Goal: Information Seeking & Learning: Learn about a topic

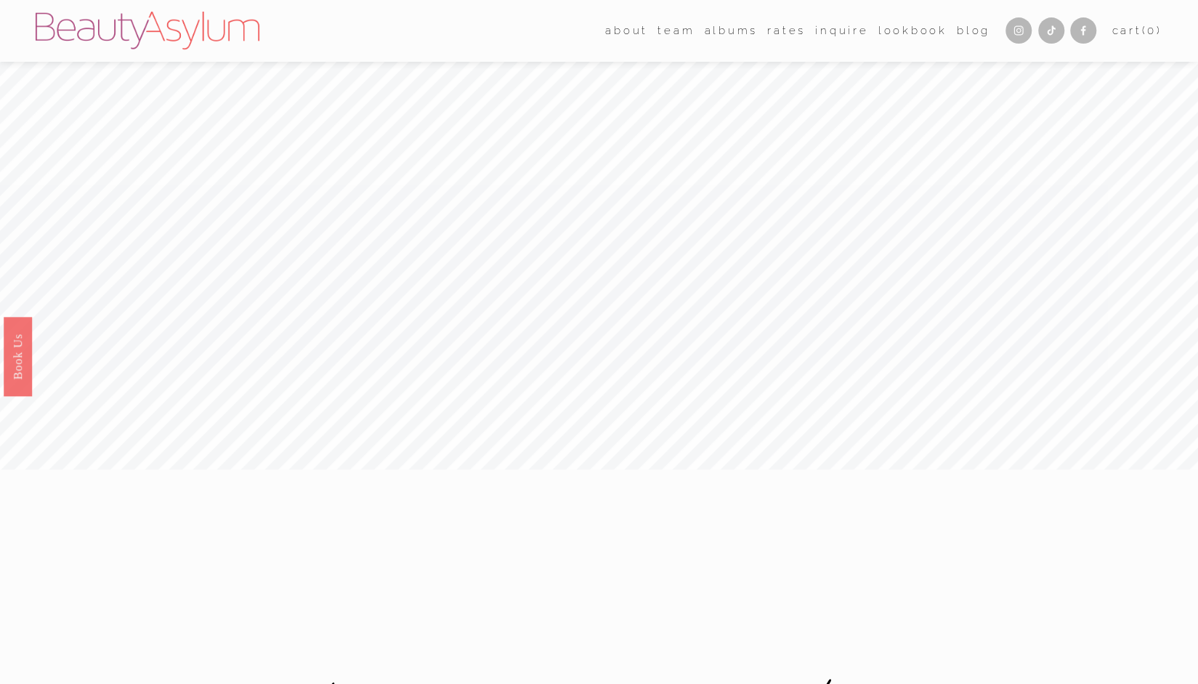
click at [789, 33] on link "Rates" at bounding box center [786, 31] width 39 height 22
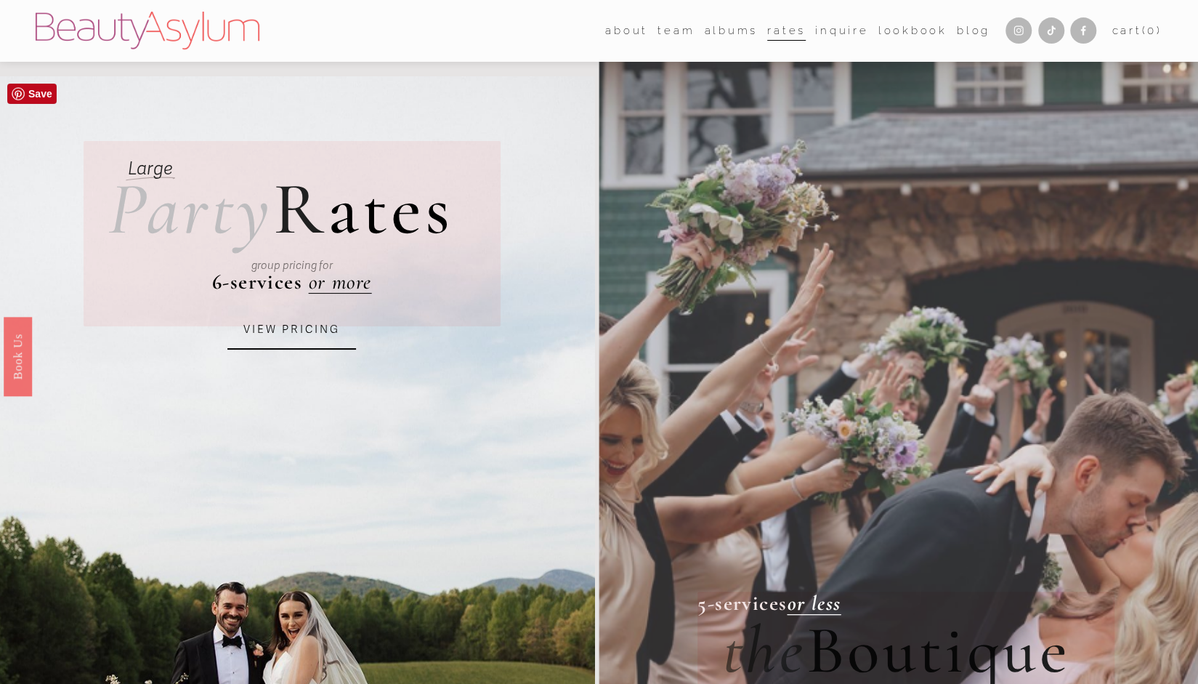
click at [304, 338] on link "VIEW PRICING" at bounding box center [291, 329] width 129 height 39
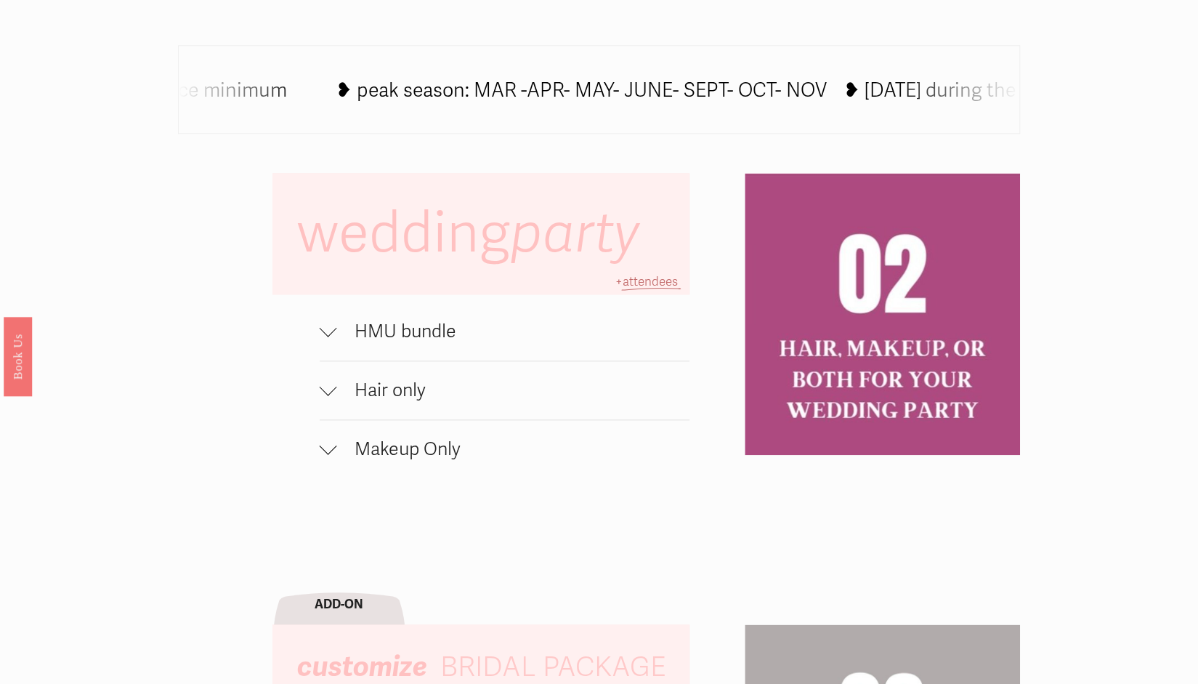
scroll to position [902, 0]
click at [389, 337] on span "HMU bundle" at bounding box center [513, 331] width 352 height 22
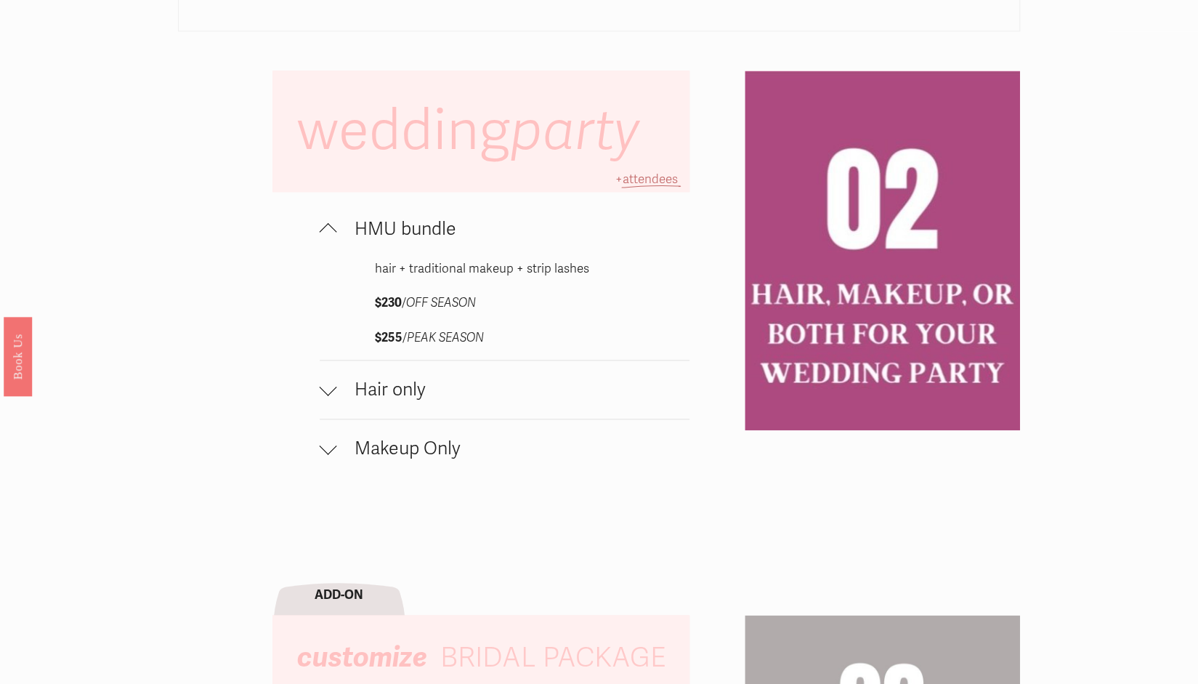
scroll to position [1054, 0]
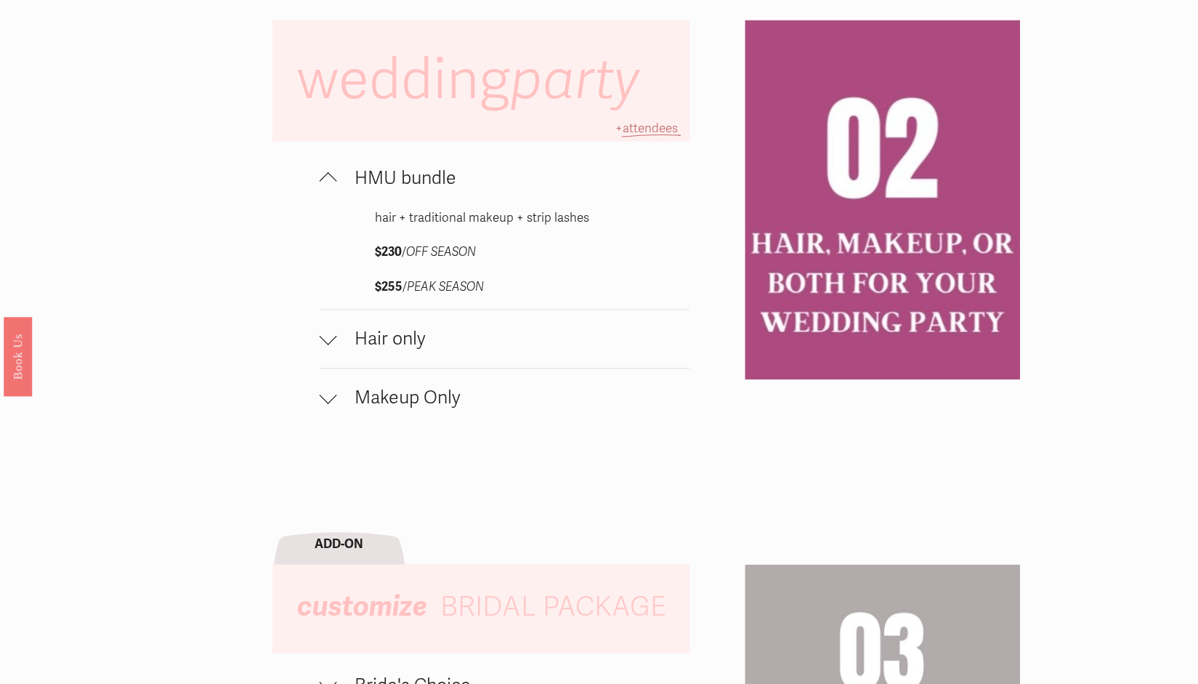
click at [398, 343] on span "Hair only" at bounding box center [513, 339] width 352 height 22
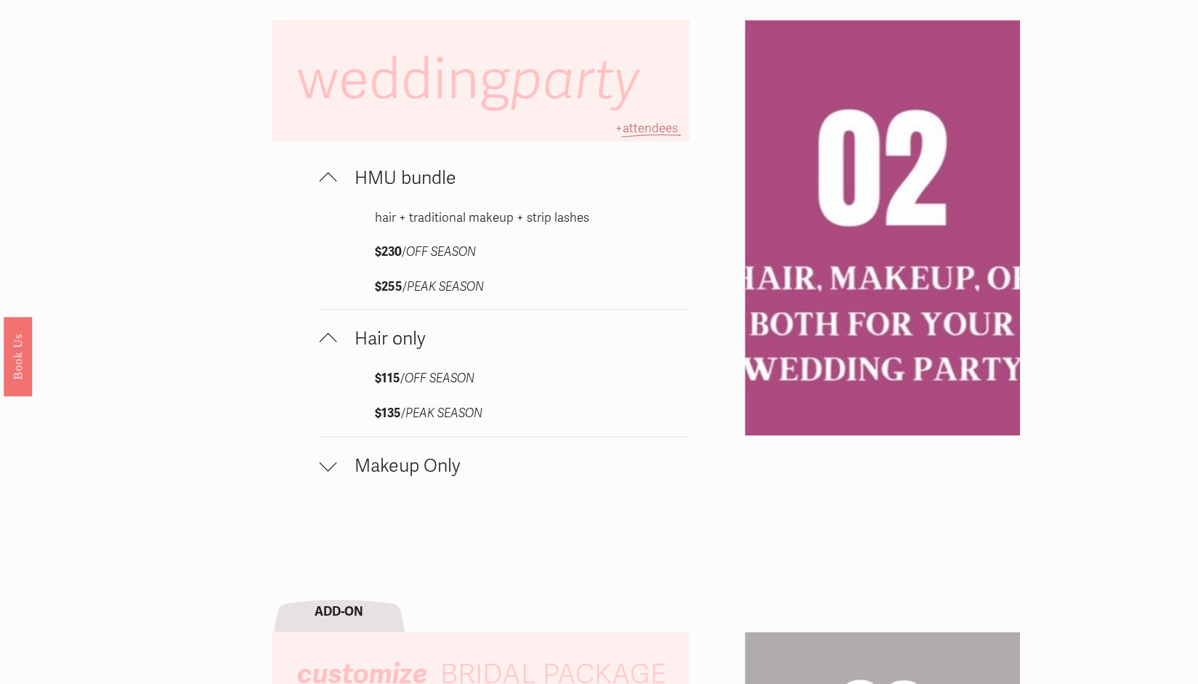
scroll to position [1142, 0]
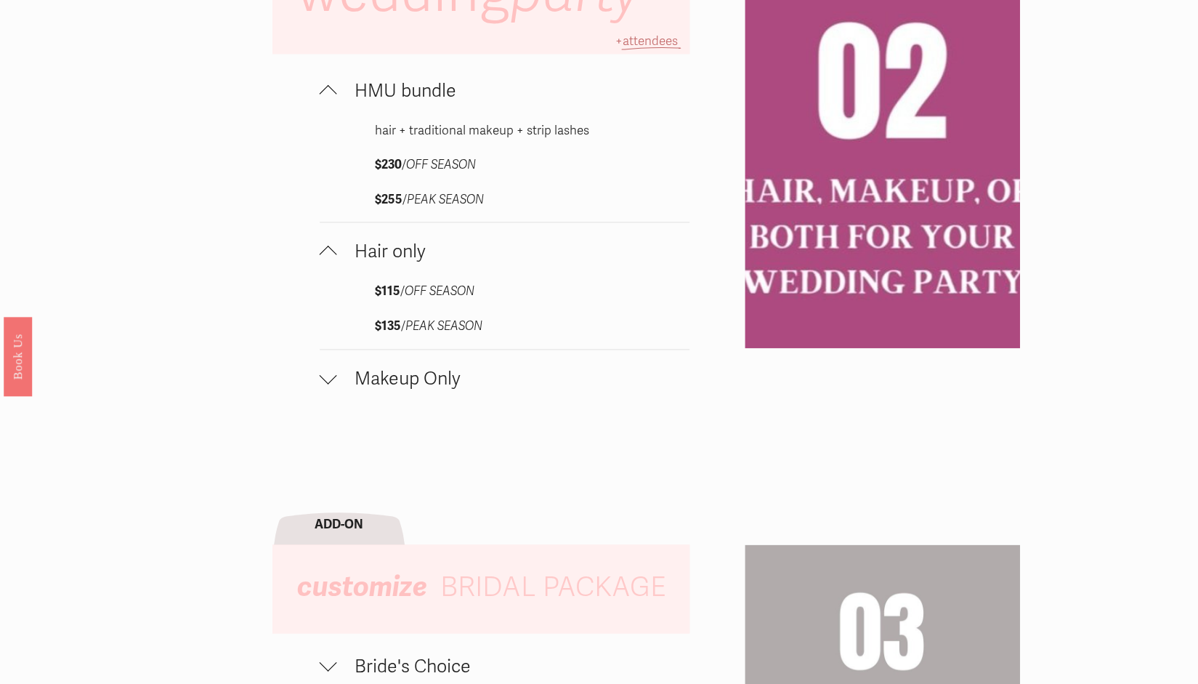
click at [388, 383] on span "Makeup Only" at bounding box center [513, 379] width 352 height 22
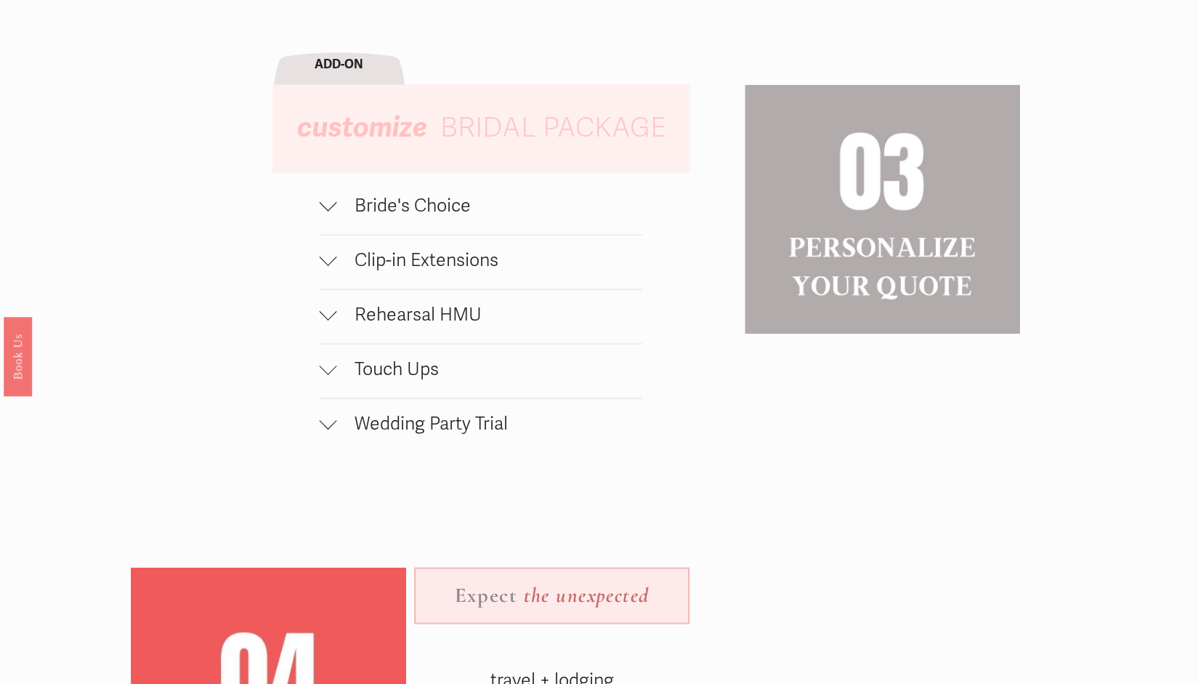
scroll to position [1705, 0]
click at [411, 315] on span "Rehearsal HMU" at bounding box center [489, 313] width 305 height 22
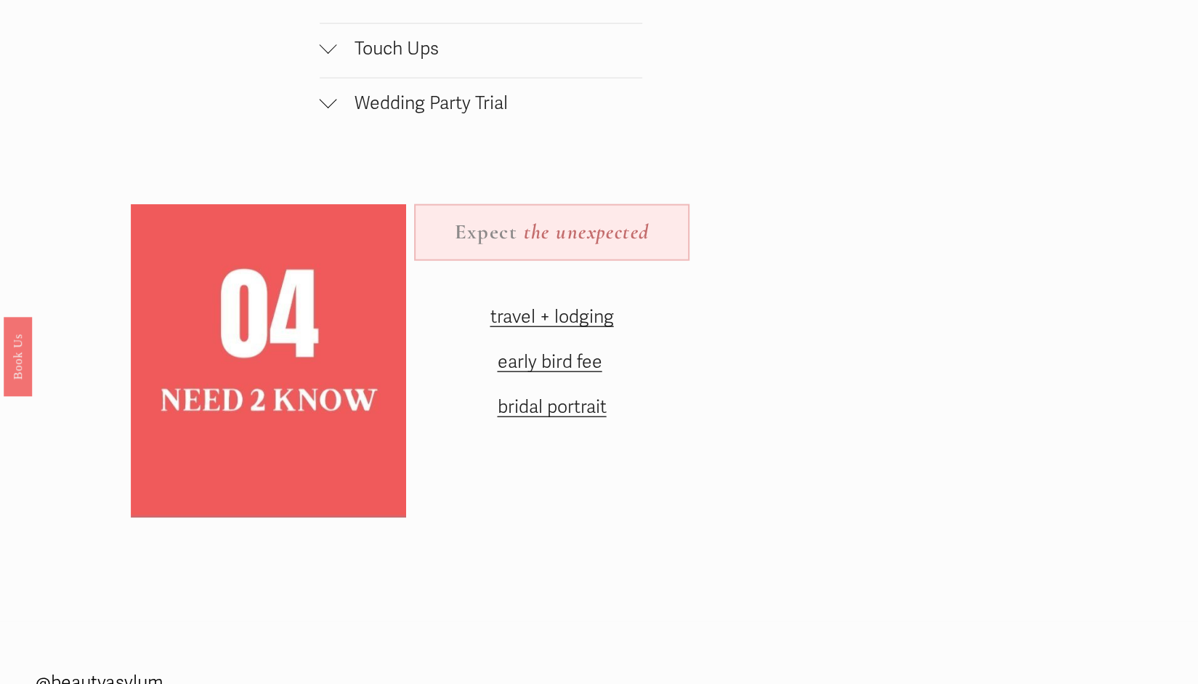
scroll to position [2172, 0]
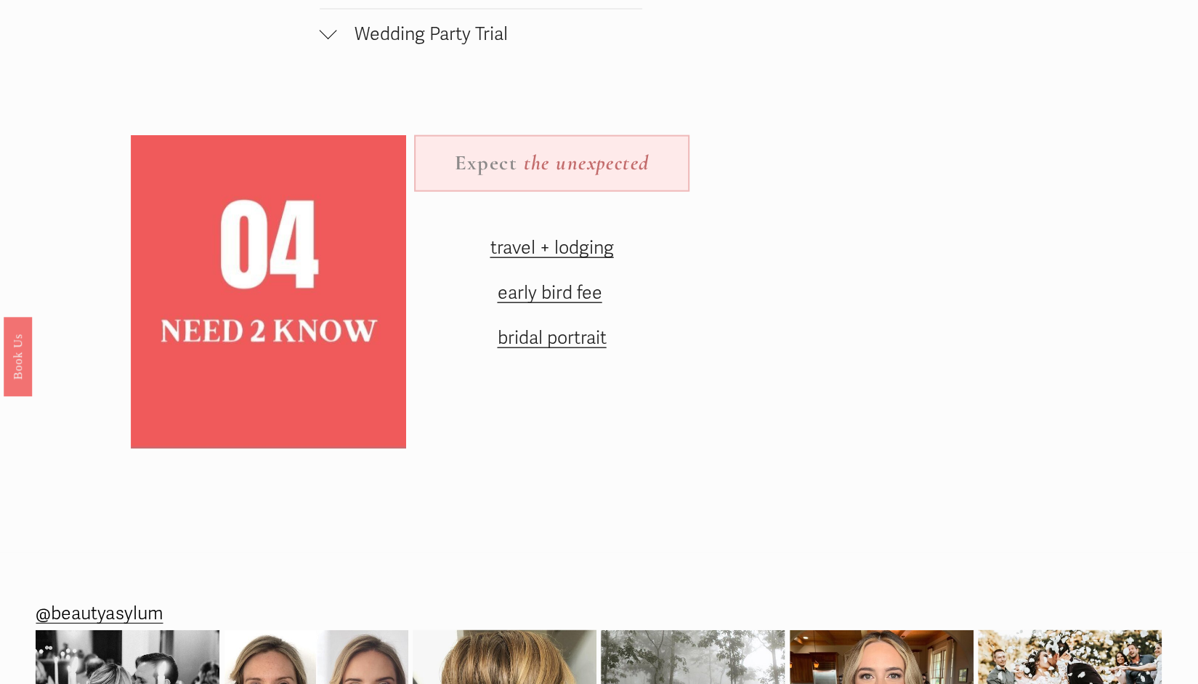
click at [561, 259] on span "travel + lodging" at bounding box center [552, 248] width 124 height 22
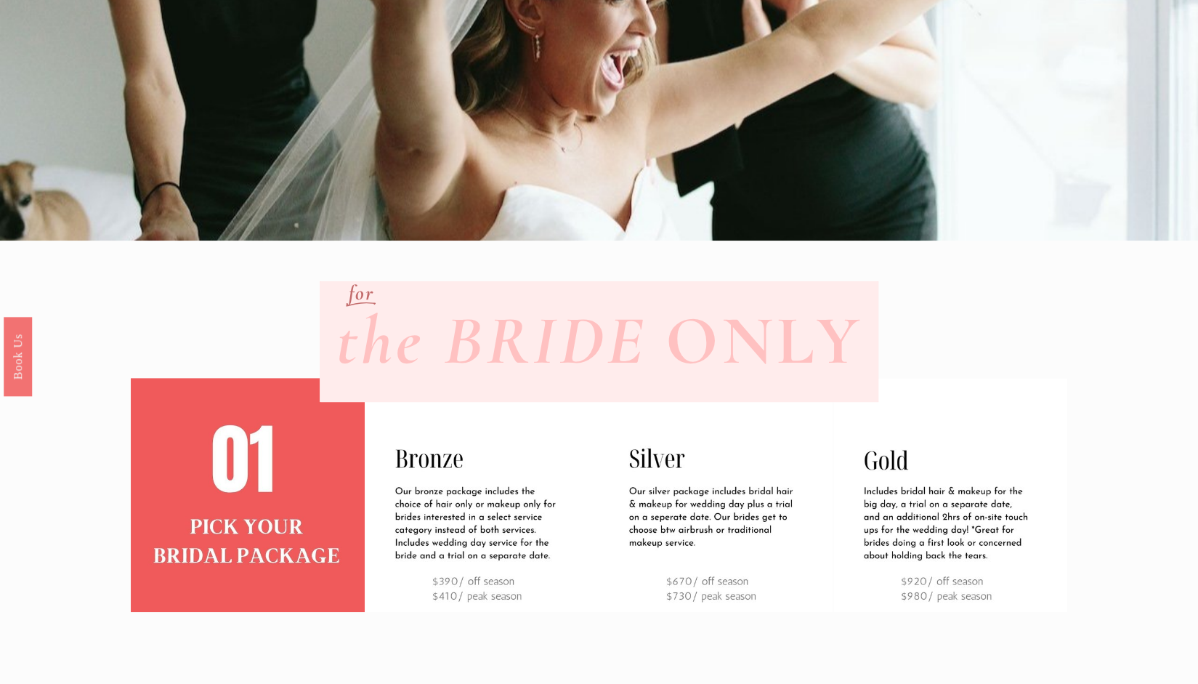
scroll to position [0, 0]
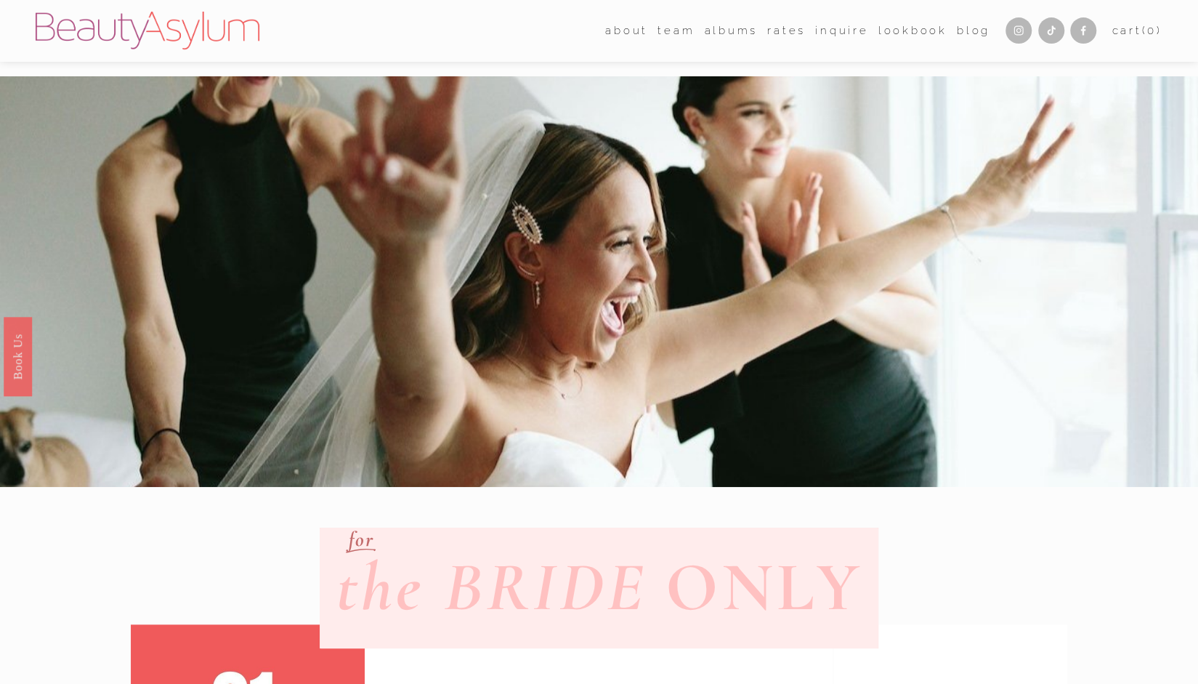
click at [631, 27] on span "about" at bounding box center [626, 31] width 43 height 20
click at [0, 0] on link "Meet [PERSON_NAME]" at bounding box center [0, 0] width 0 height 0
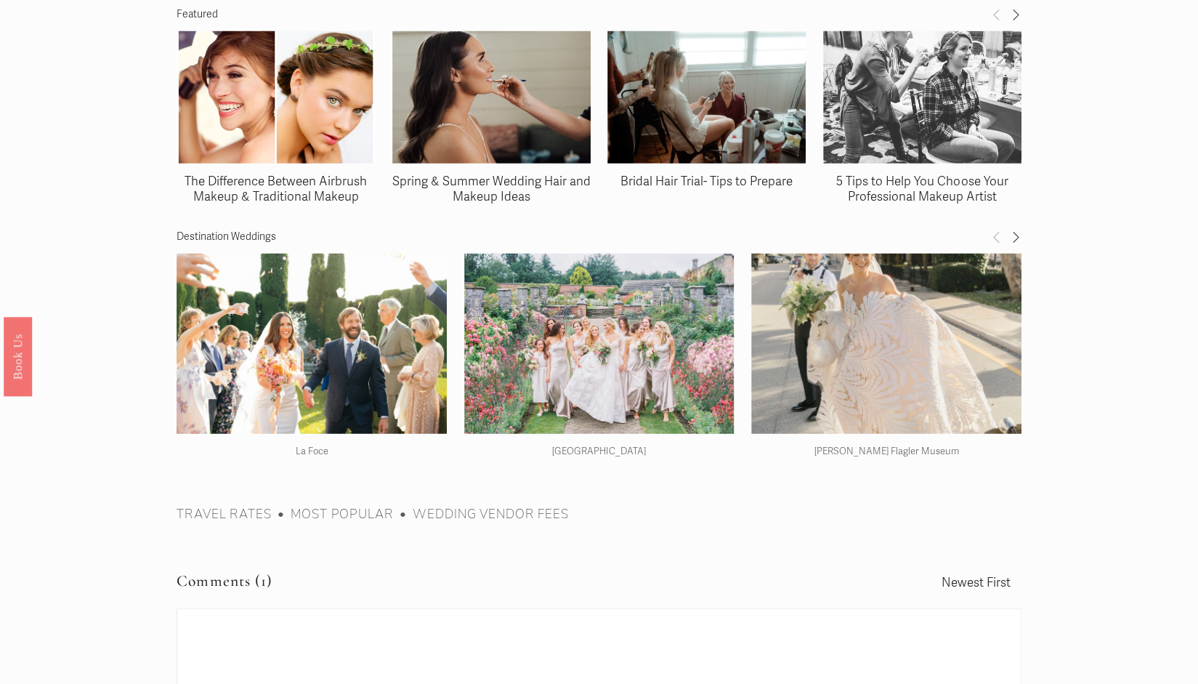
scroll to position [2233, 0]
